Goal: Obtain resource: Obtain resource

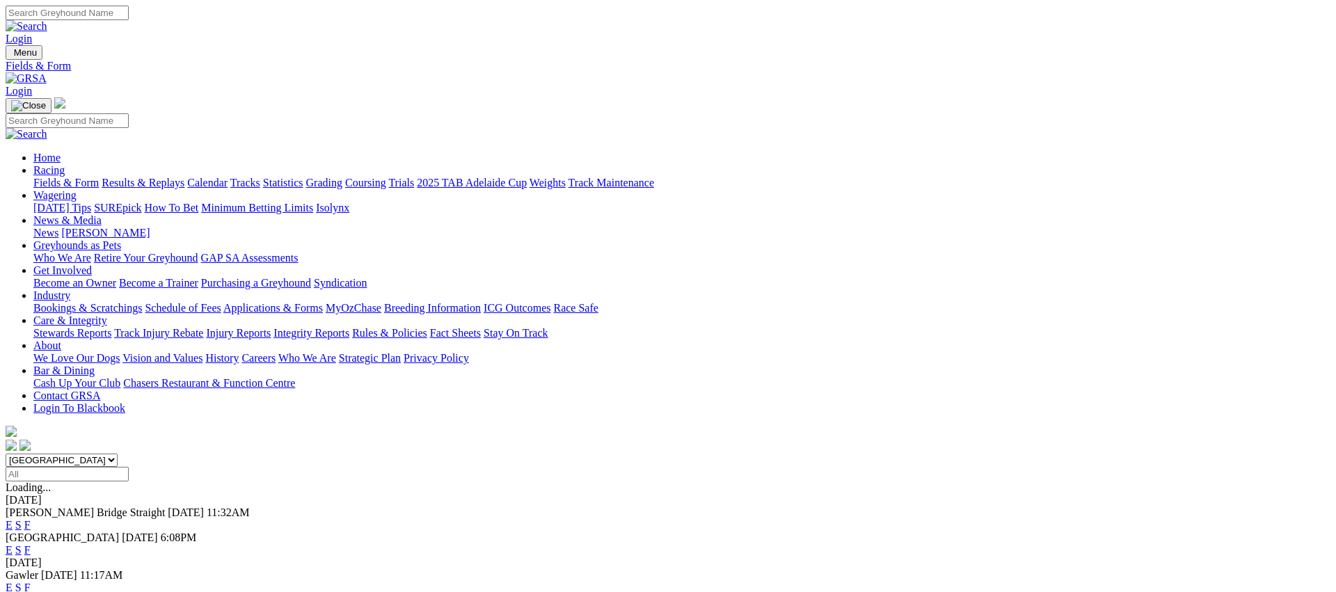
click at [99, 177] on link "Fields & Form" at bounding box center [65, 183] width 65 height 12
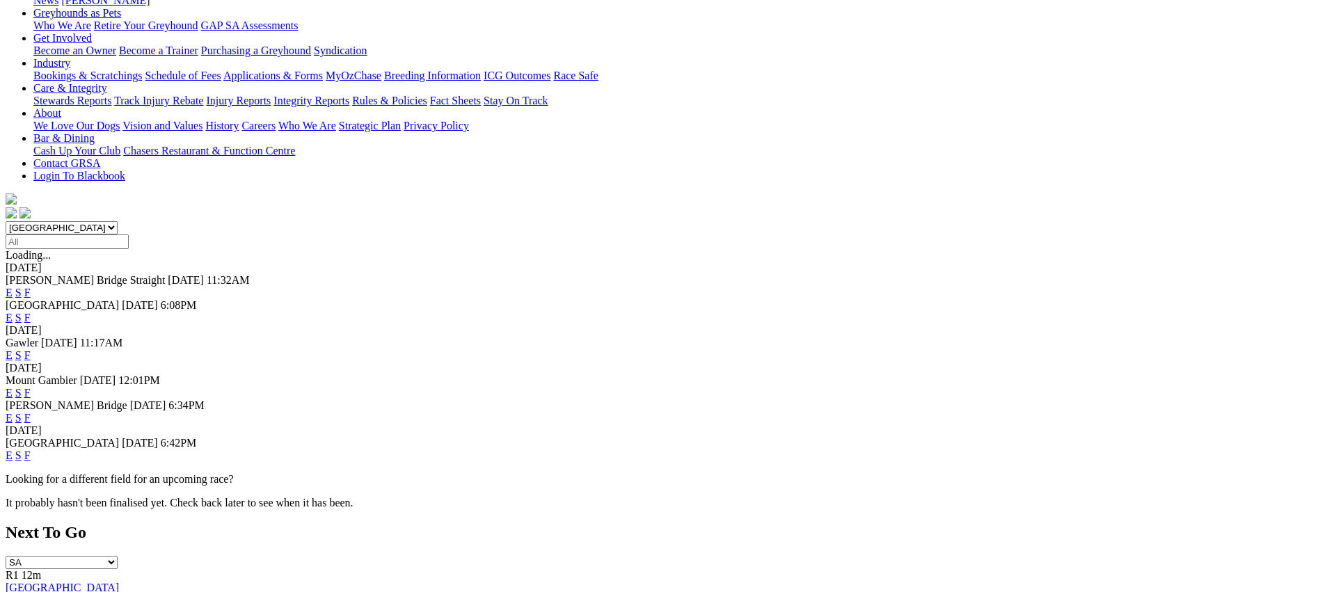
click at [31, 449] on link "F" at bounding box center [27, 455] width 6 height 12
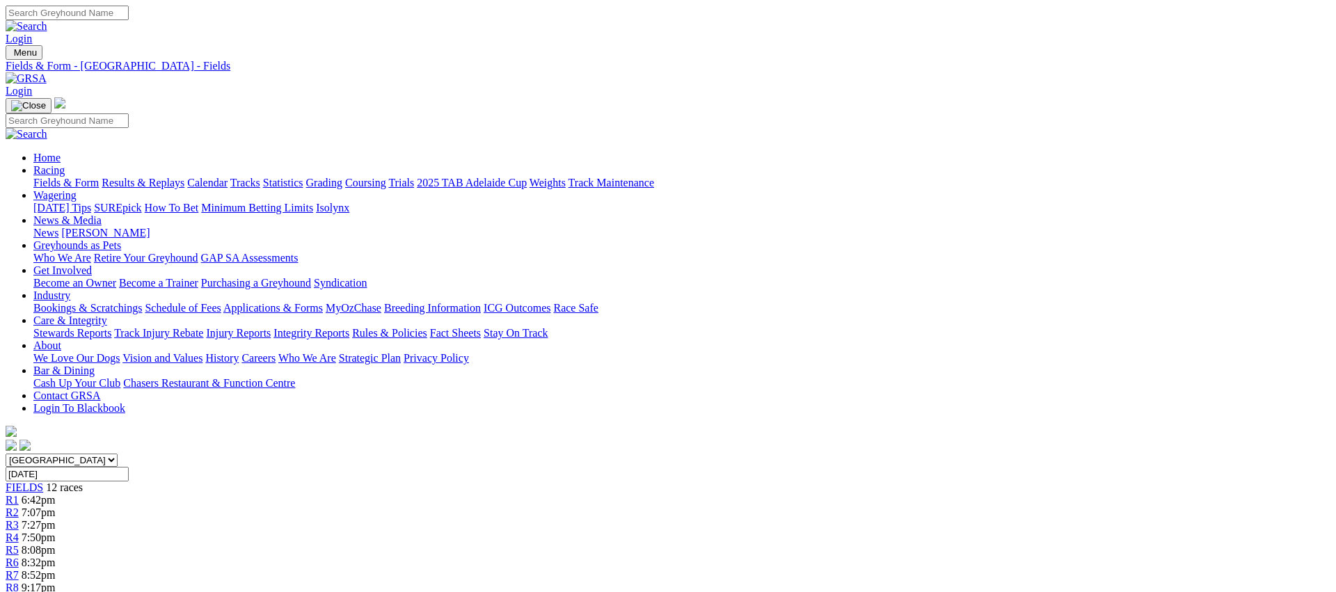
click at [99, 177] on link "Fields & Form" at bounding box center [65, 183] width 65 height 12
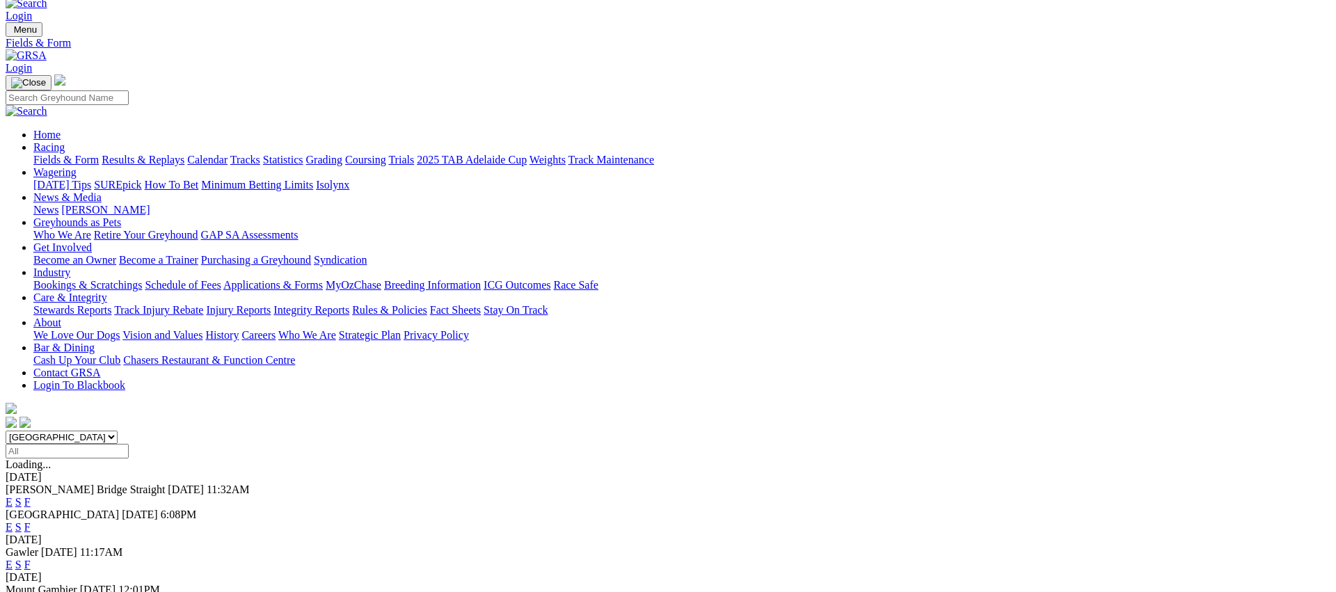
scroll to position [27, 0]
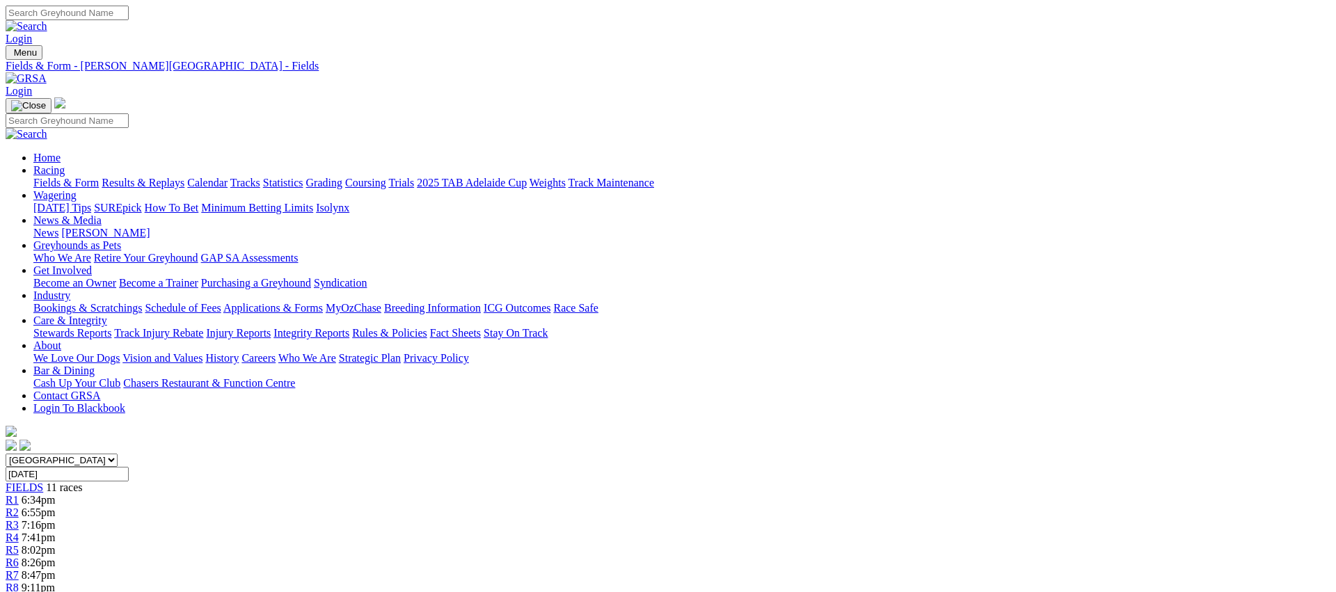
click at [99, 177] on link "Fields & Form" at bounding box center [65, 183] width 65 height 12
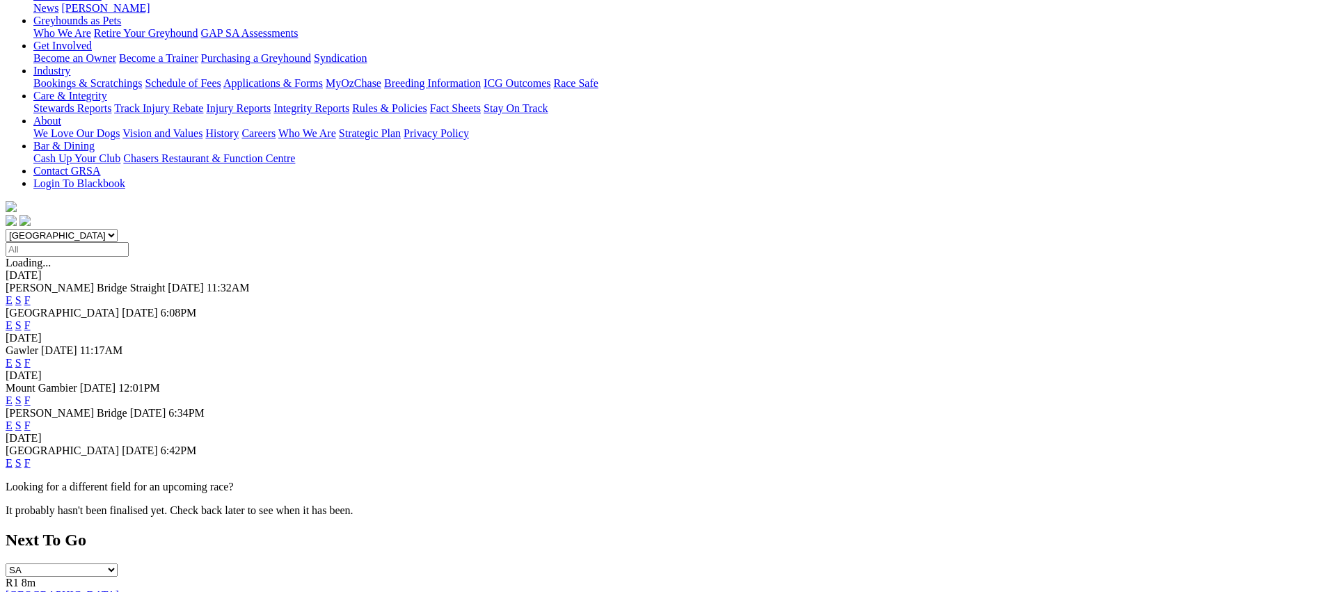
scroll to position [226, 0]
click at [31, 393] on link "F" at bounding box center [27, 399] width 6 height 12
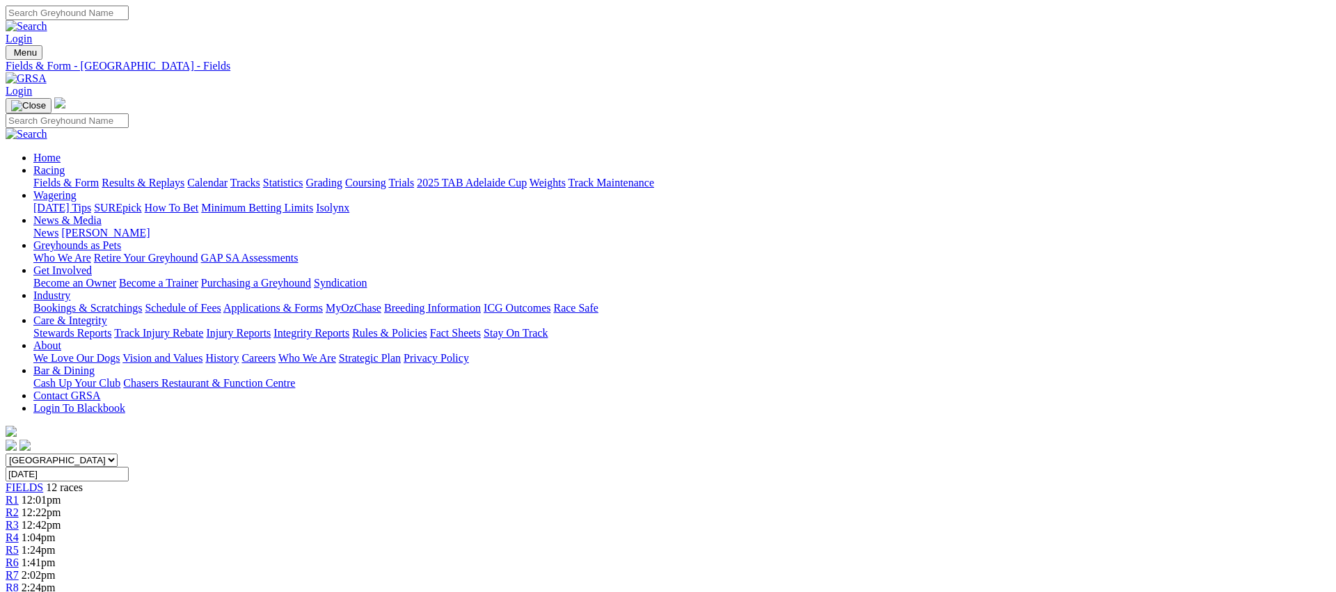
click at [99, 177] on link "Fields & Form" at bounding box center [65, 183] width 65 height 12
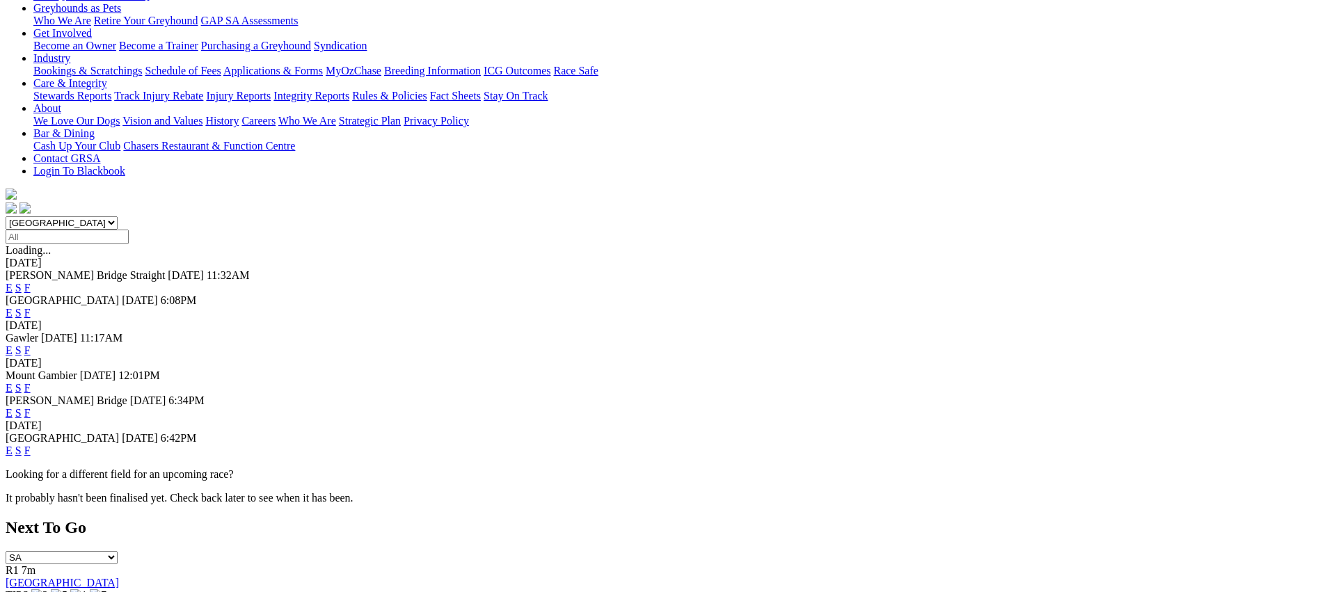
scroll to position [268, 0]
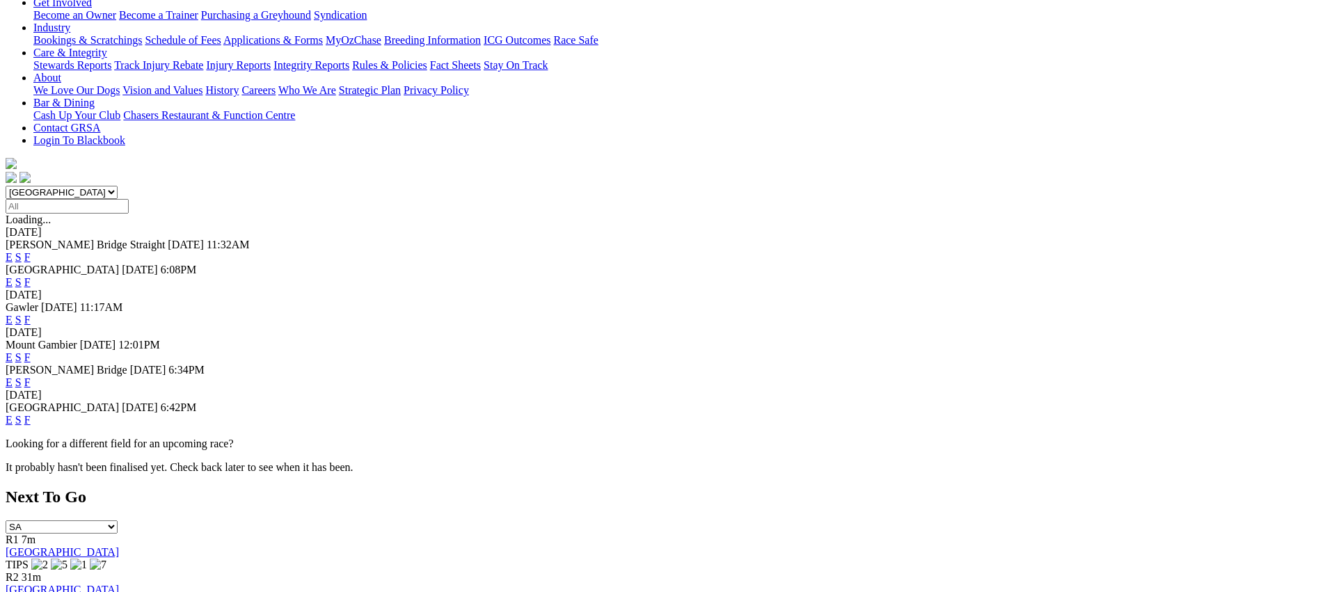
click at [13, 376] on link "E" at bounding box center [9, 382] width 7 height 12
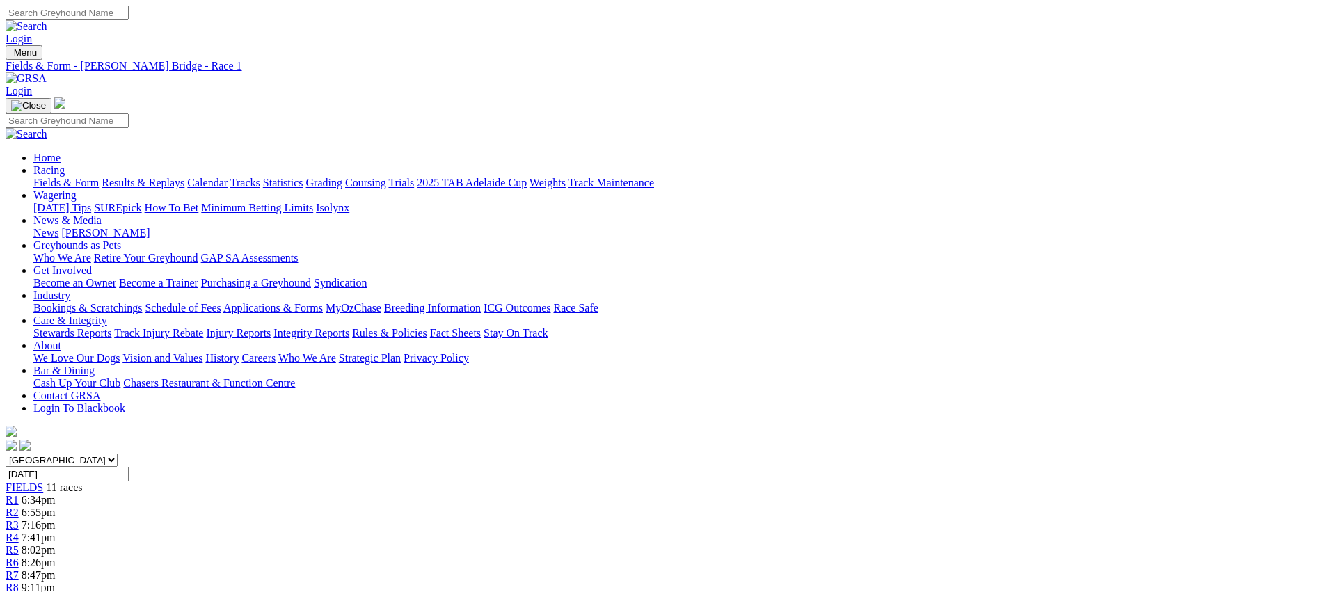
click at [99, 177] on link "Fields & Form" at bounding box center [65, 183] width 65 height 12
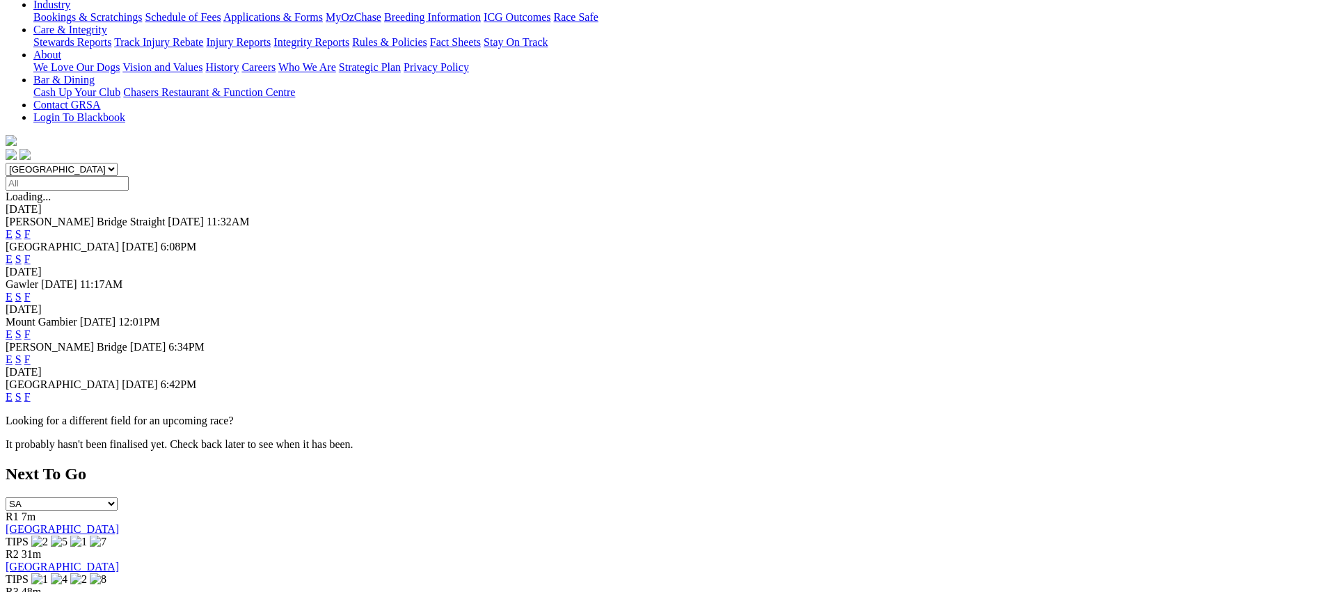
scroll to position [292, 0]
click at [13, 390] on link "E" at bounding box center [9, 396] width 7 height 12
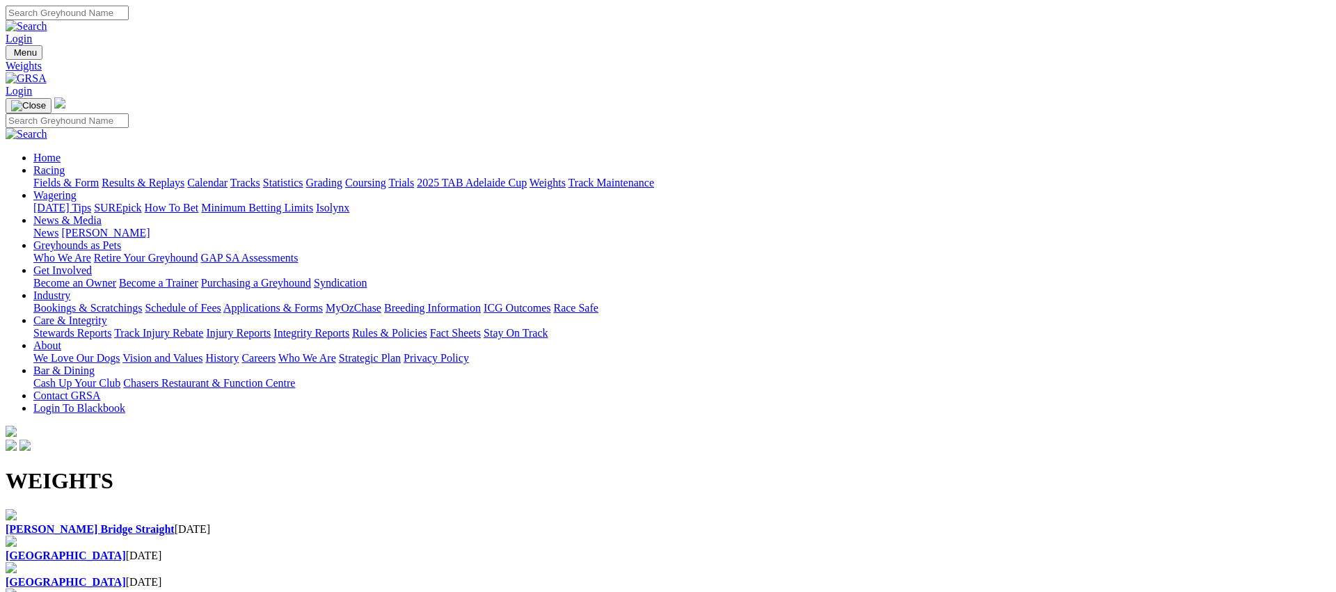
click at [474, 536] on div "[GEOGRAPHIC_DATA] [DATE]" at bounding box center [668, 549] width 1325 height 26
